Goal: Task Accomplishment & Management: Use online tool/utility

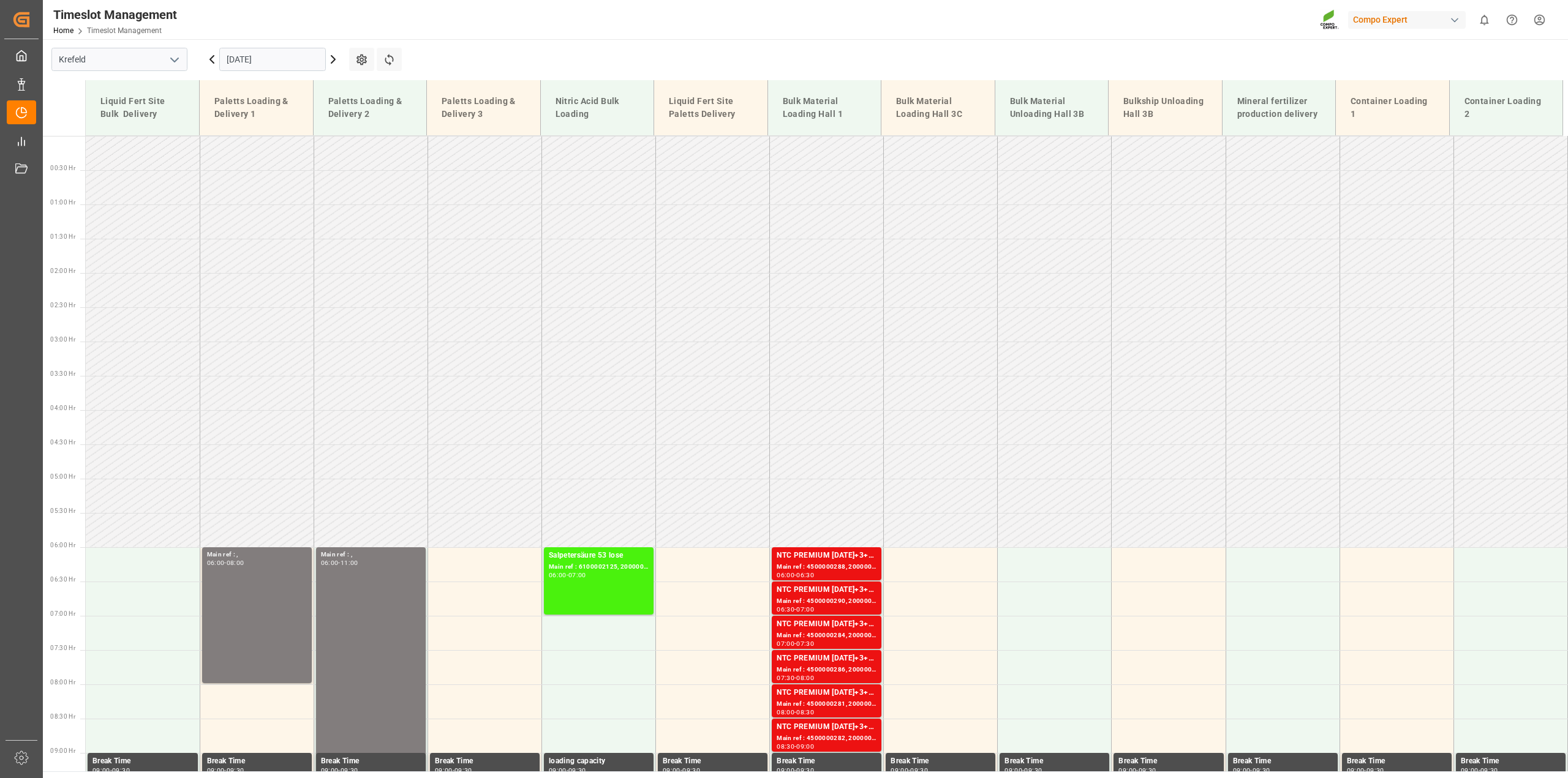
scroll to position [316, 0]
